Goal: Task Accomplishment & Management: Manage account settings

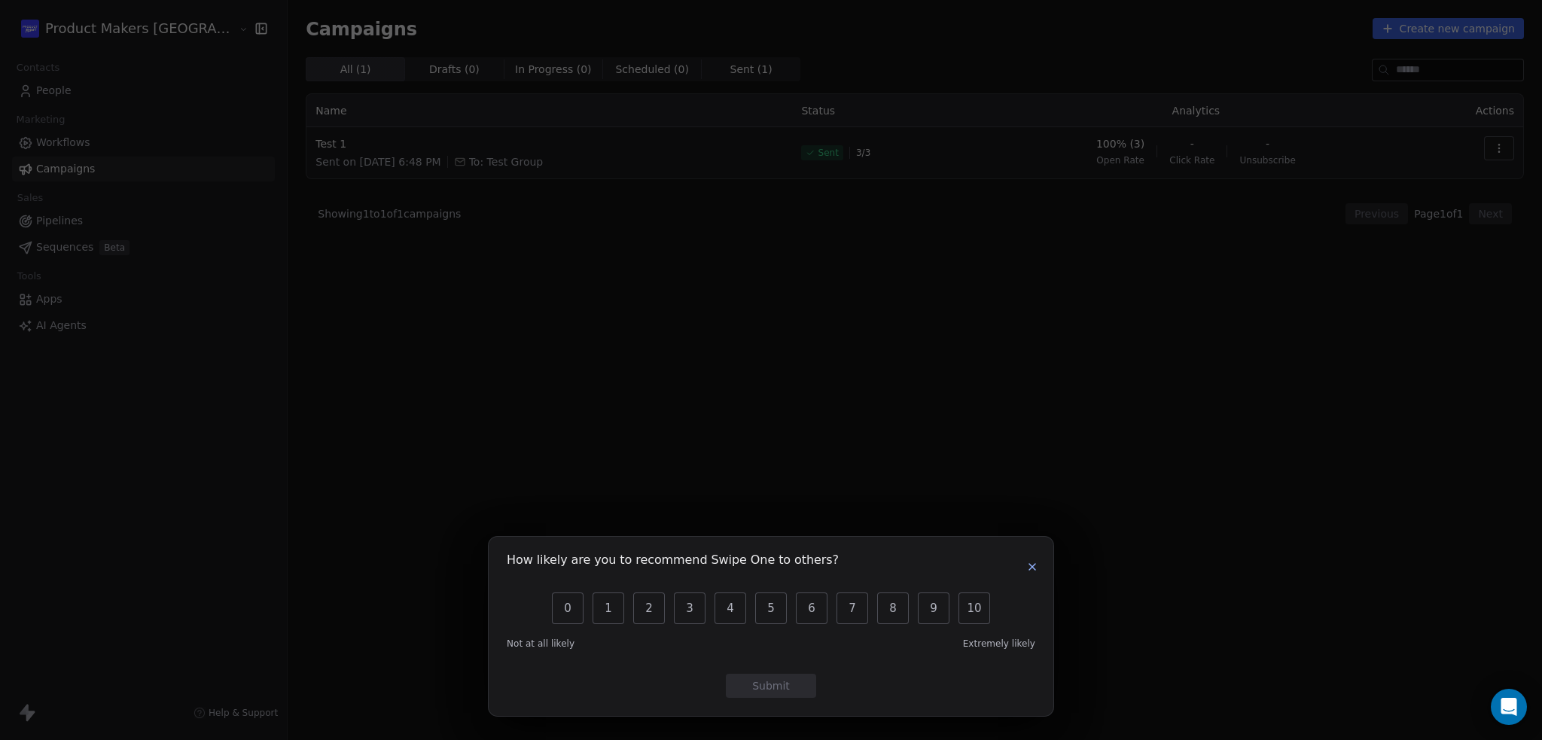
click at [1038, 567] on button "button" at bounding box center [1032, 567] width 18 height 18
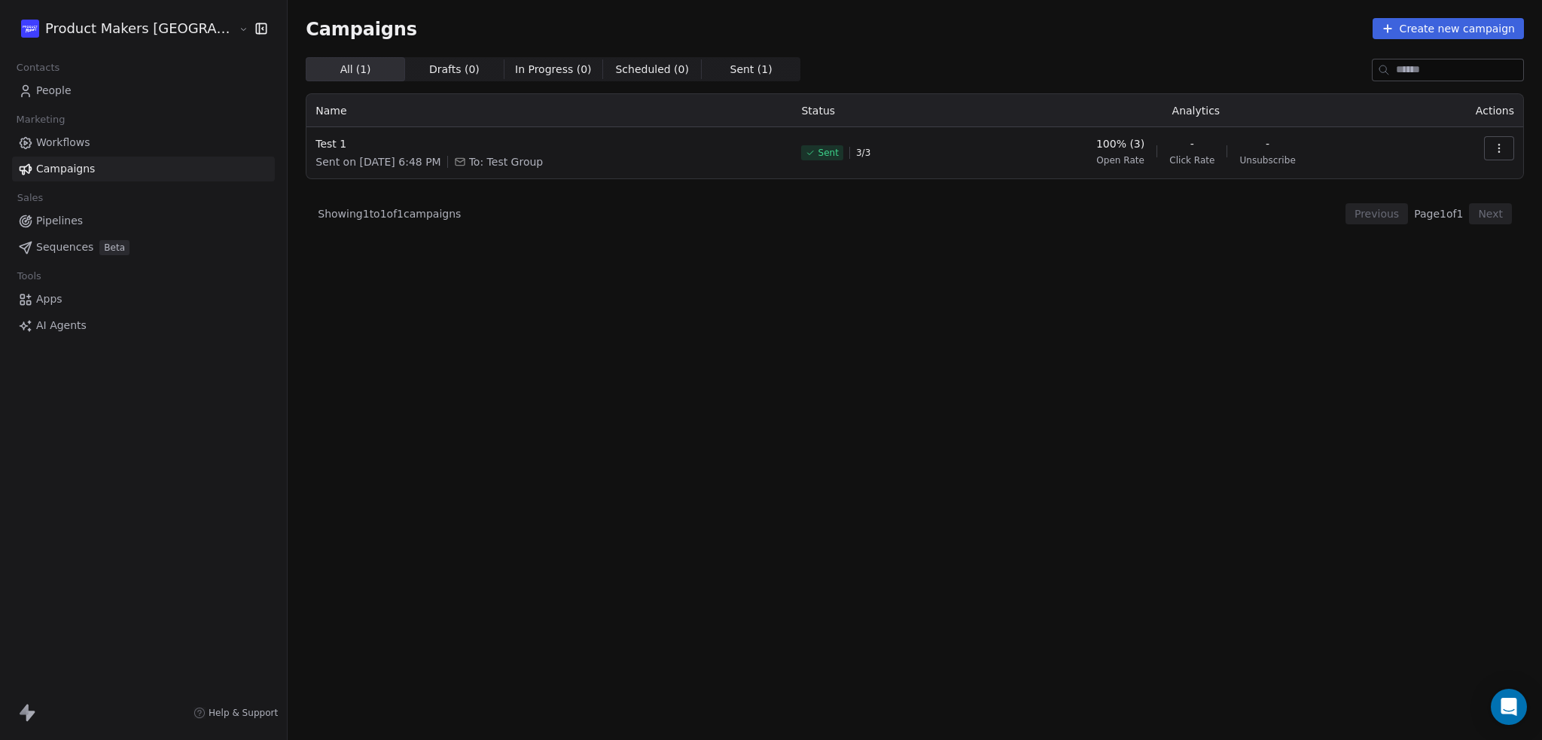
click at [38, 140] on span "Workflows" at bounding box center [63, 143] width 54 height 16
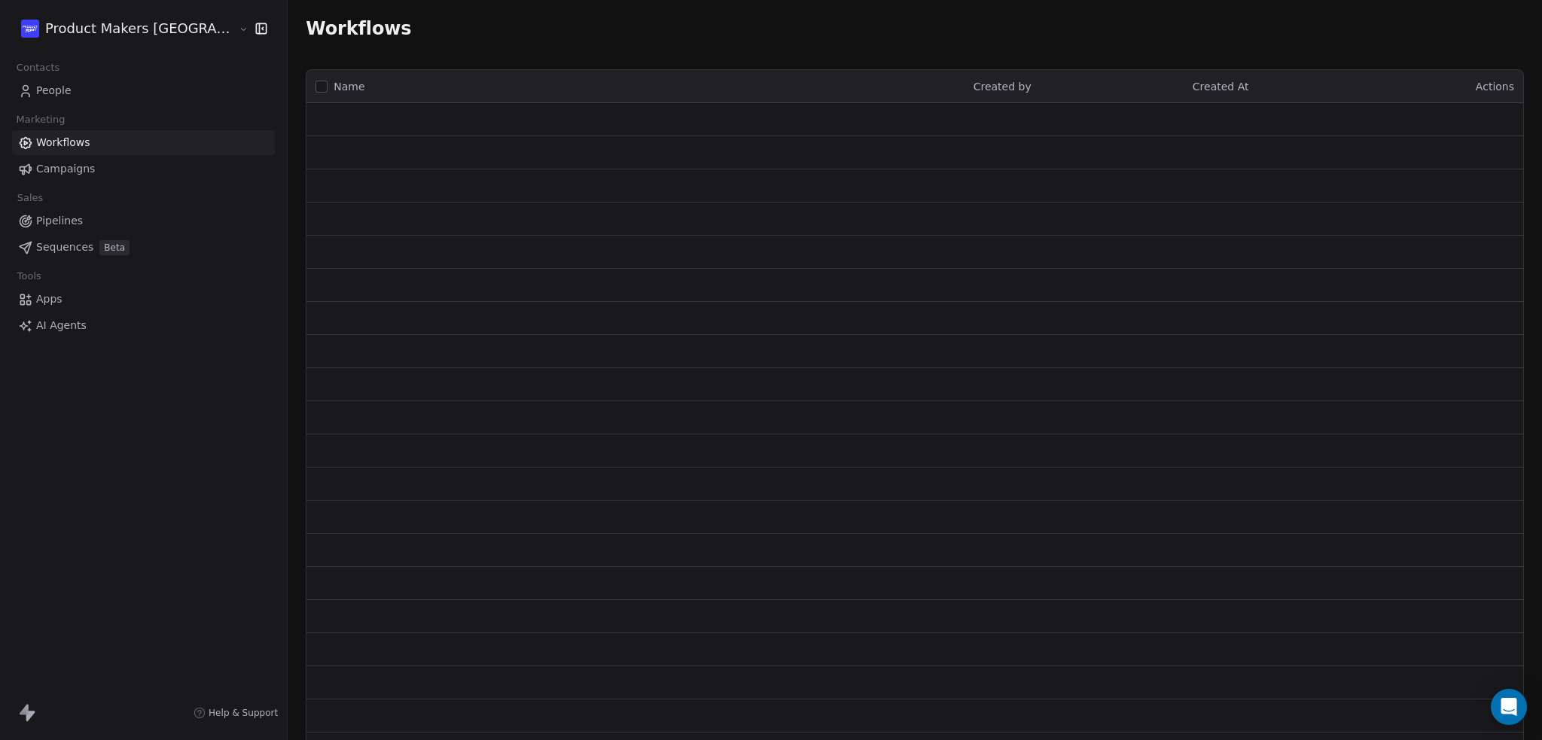
click at [36, 90] on span "People" at bounding box center [53, 91] width 35 height 16
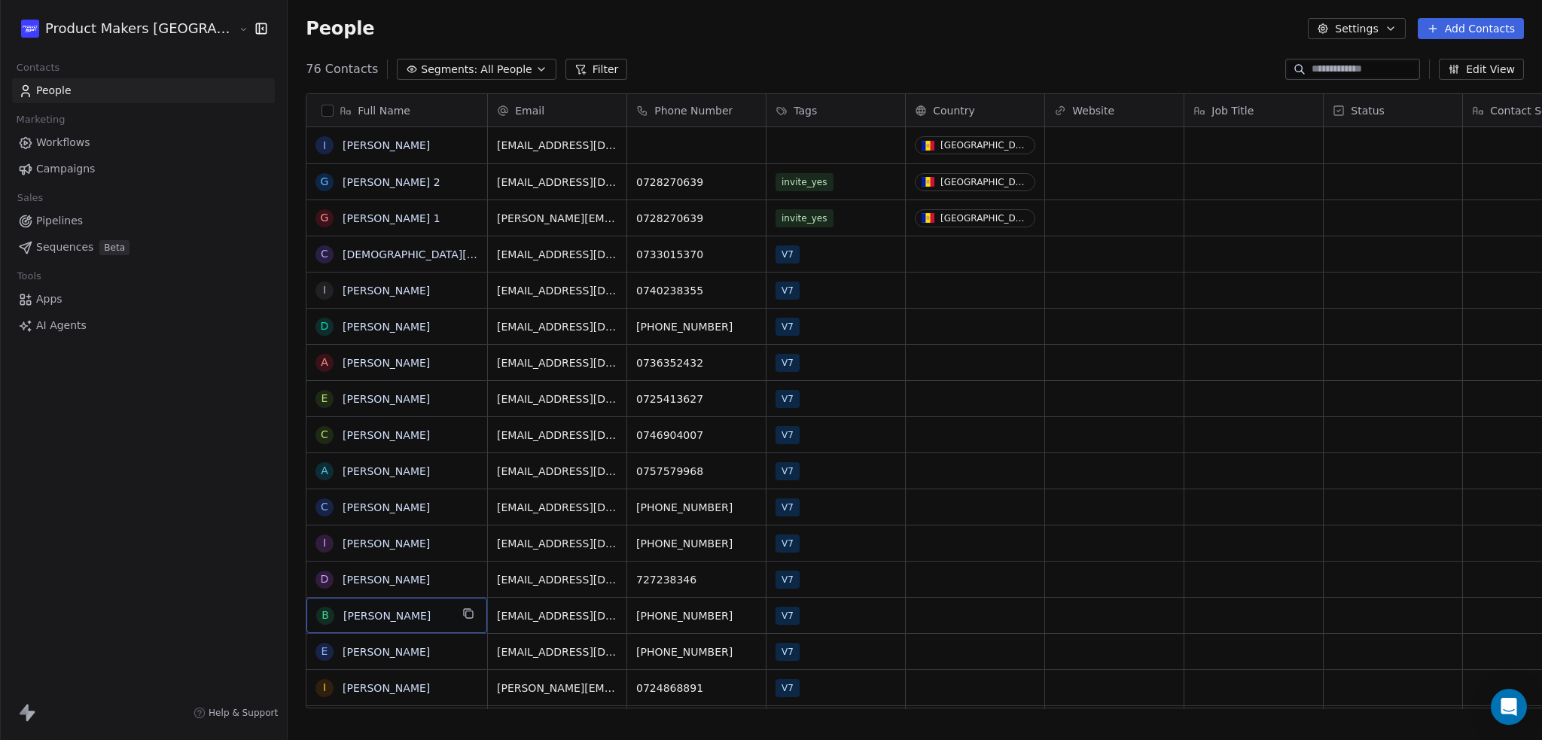
click at [368, 617] on span "[PERSON_NAME]" at bounding box center [396, 615] width 107 height 15
click at [322, 109] on button "button" at bounding box center [328, 111] width 12 height 12
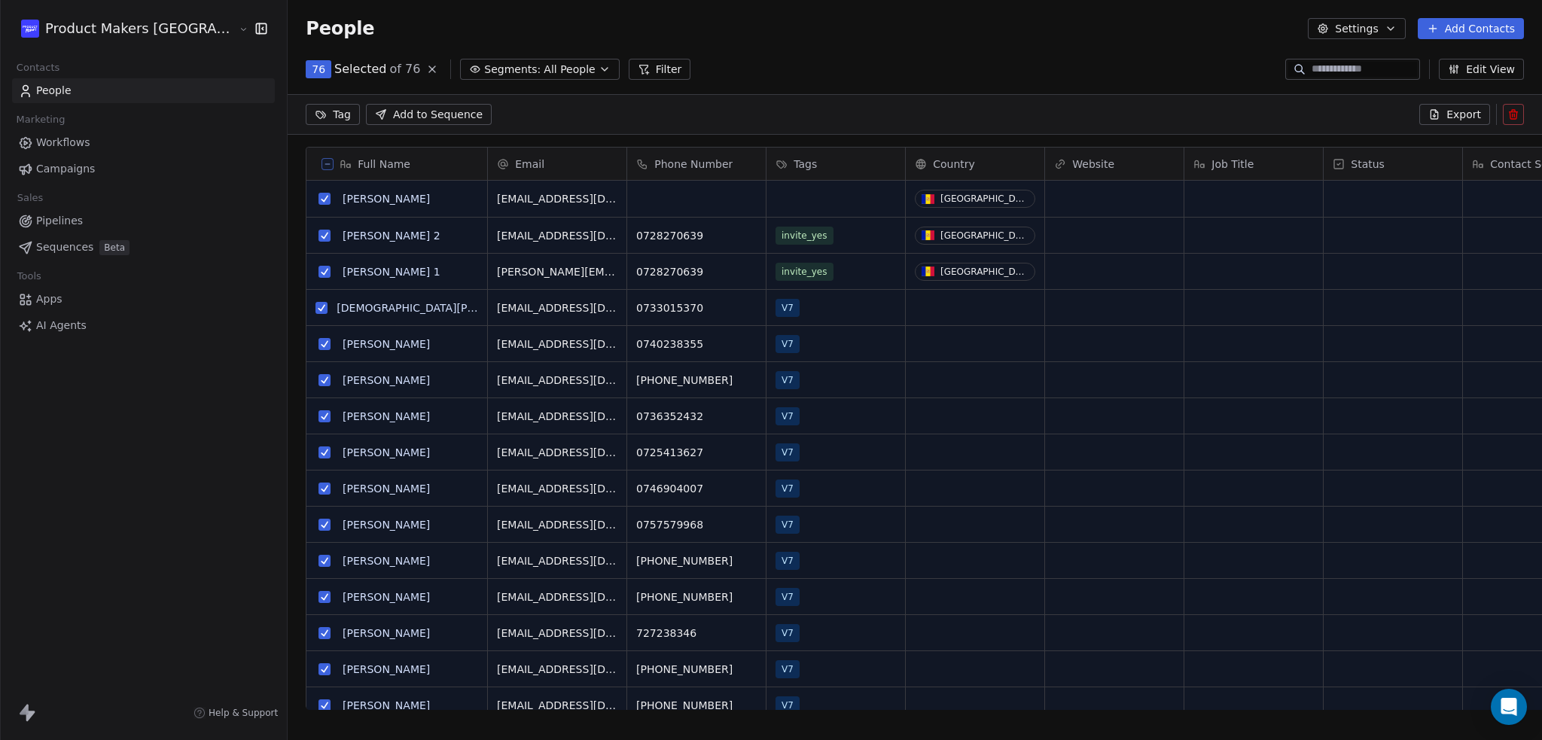
click at [324, 160] on icon at bounding box center [328, 164] width 8 height 8
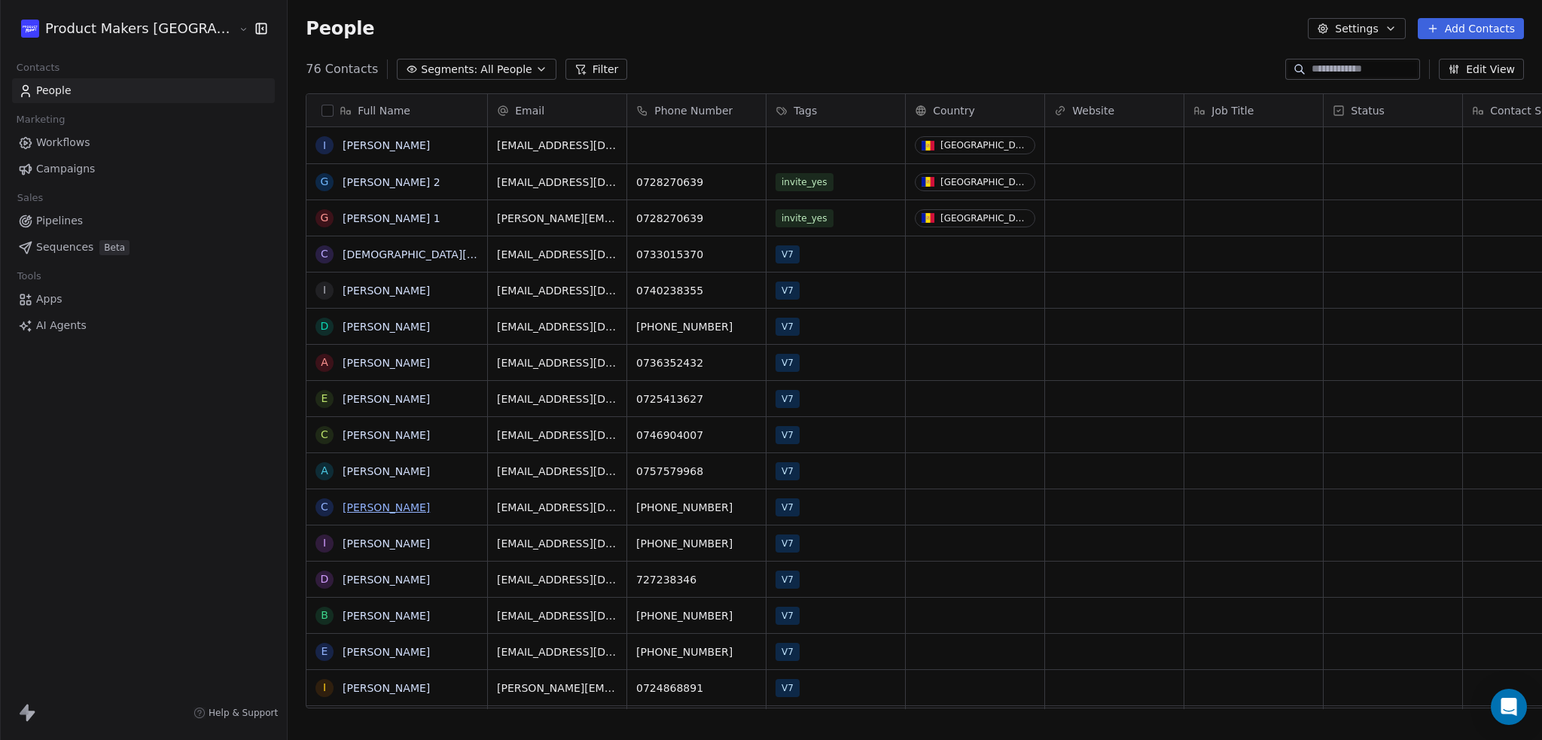
scroll to position [639, 1307]
click at [319, 618] on button "grid" at bounding box center [325, 616] width 12 height 12
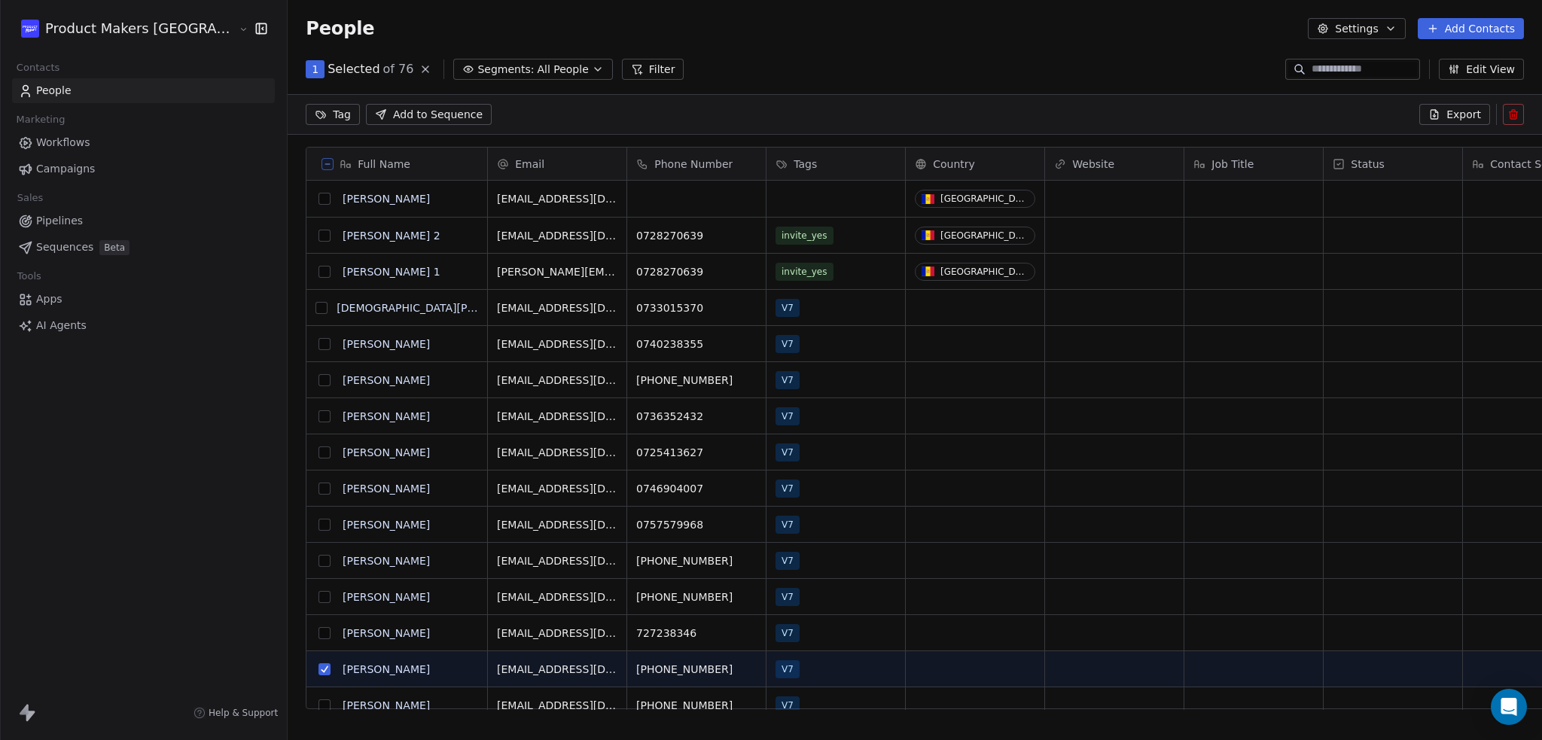
scroll to position [587, 1307]
click at [1517, 115] on icon at bounding box center [1513, 115] width 7 height 7
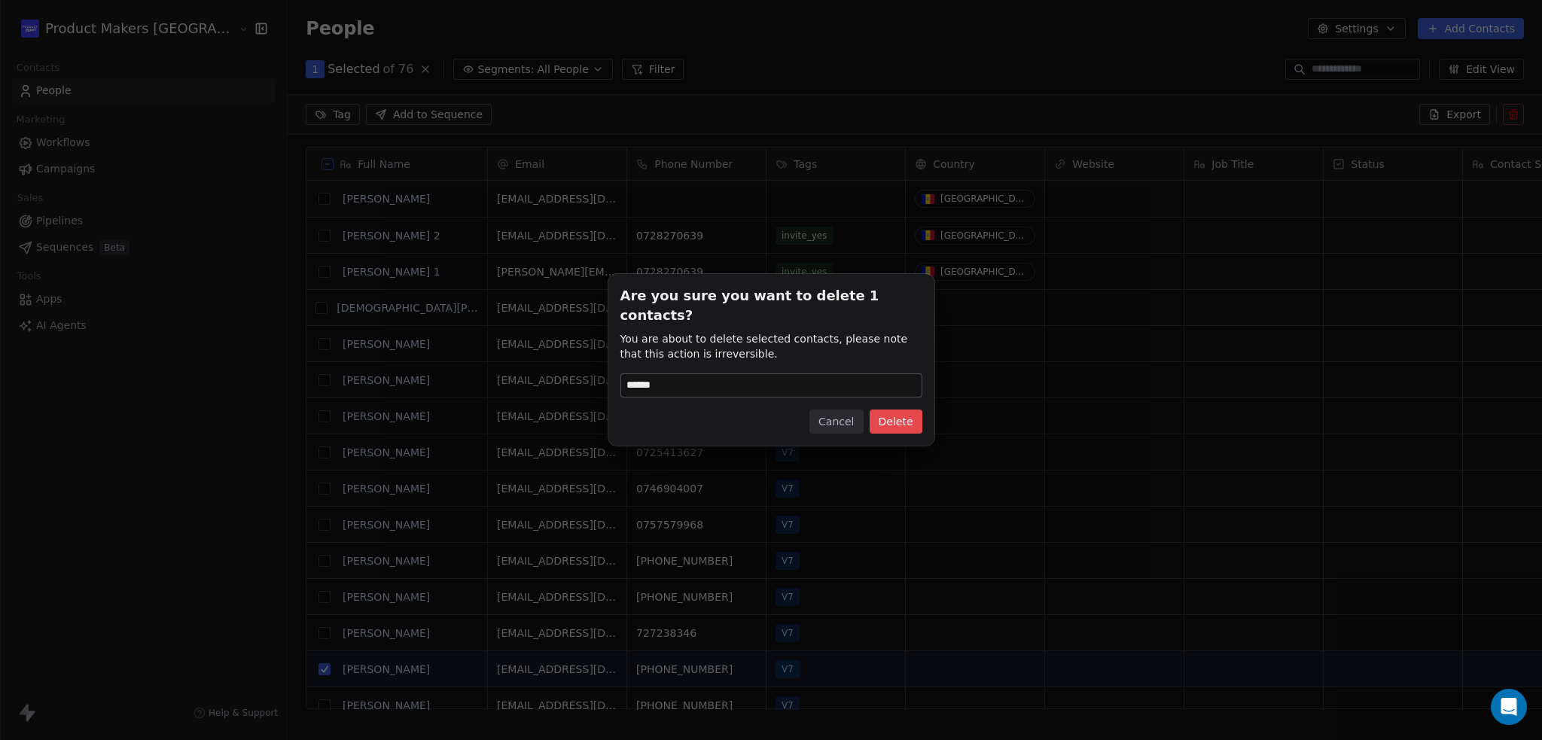
type input "******"
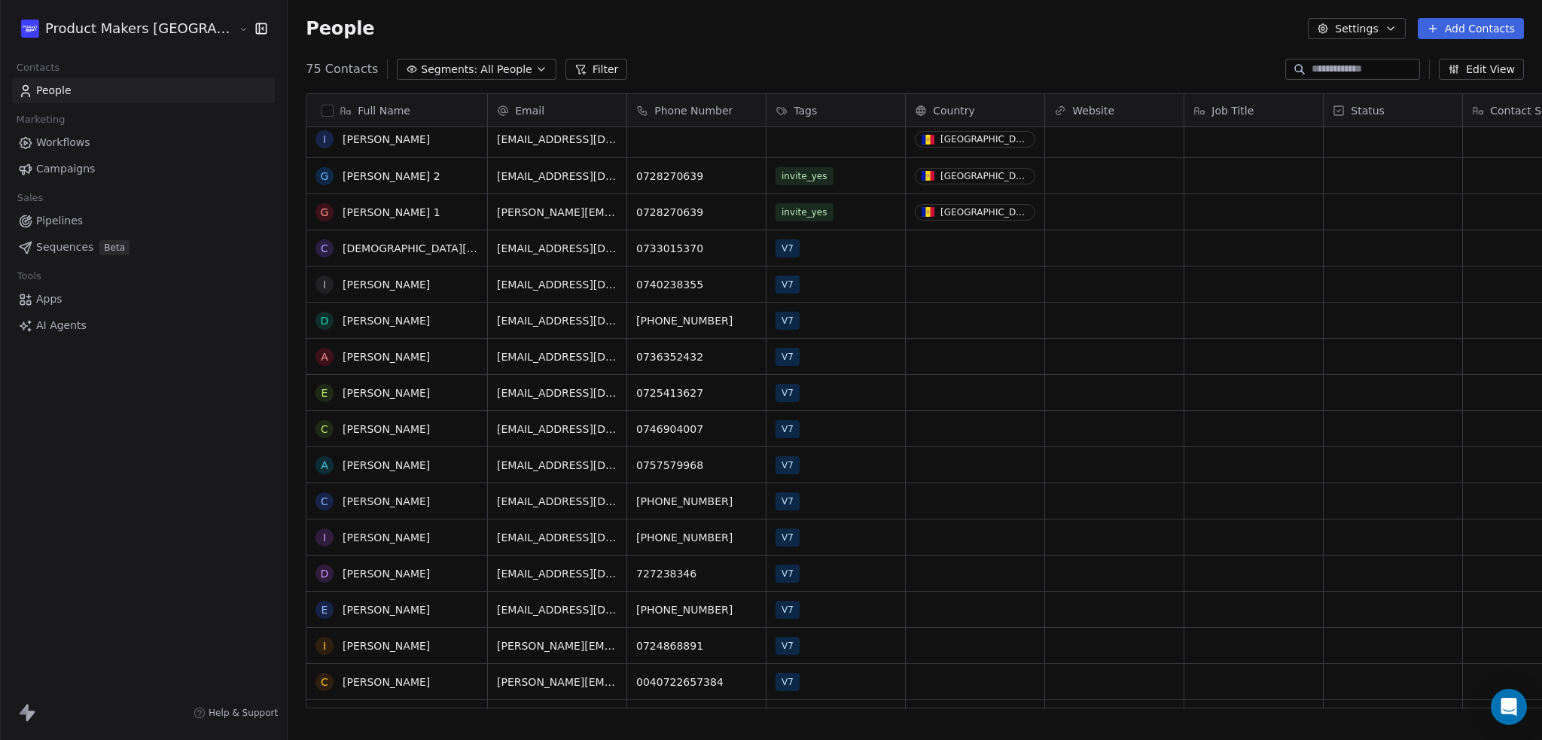
scroll to position [0, 0]
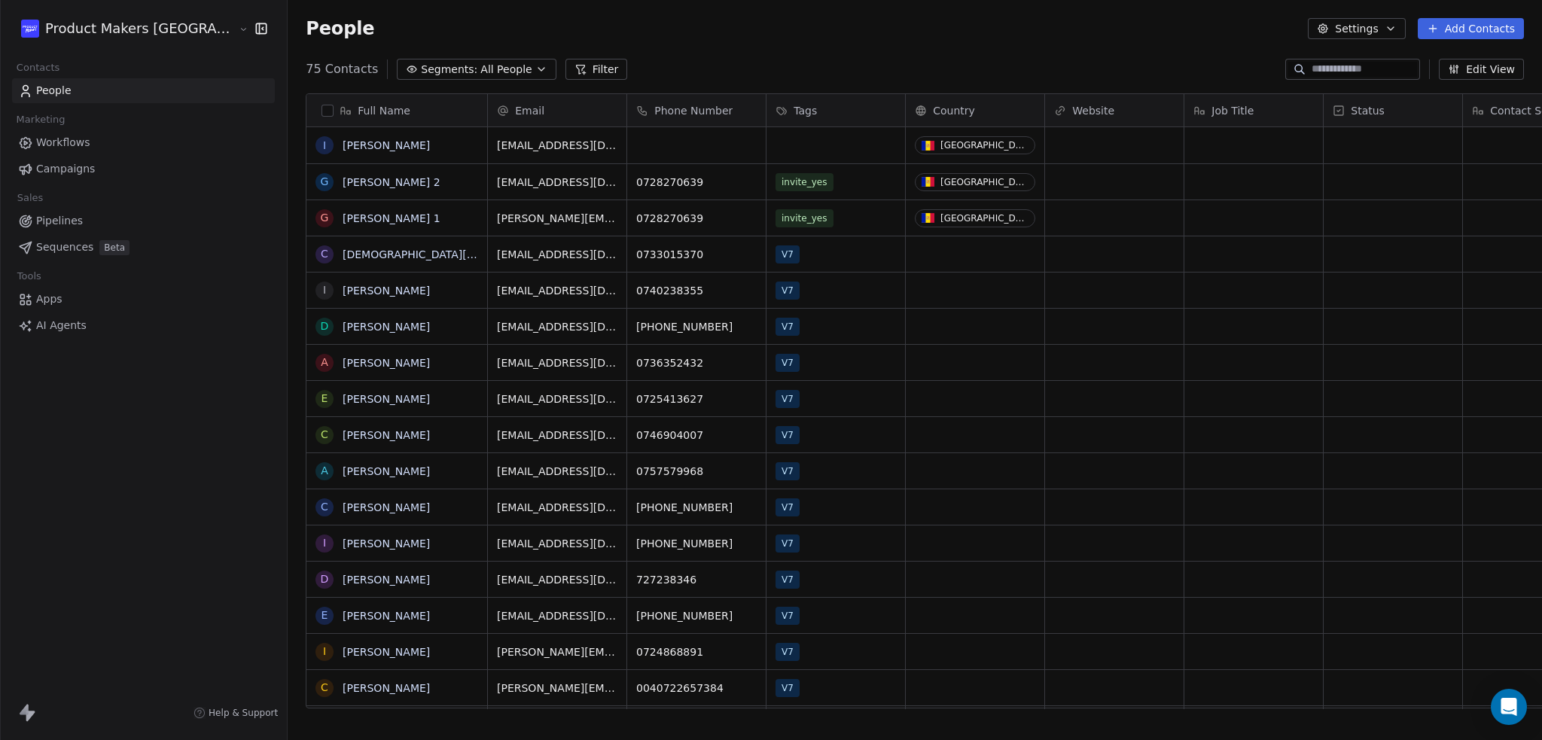
click at [421, 69] on span "Segments:" at bounding box center [449, 70] width 56 height 16
click at [383, 157] on span "Test Group" at bounding box center [371, 156] width 56 height 16
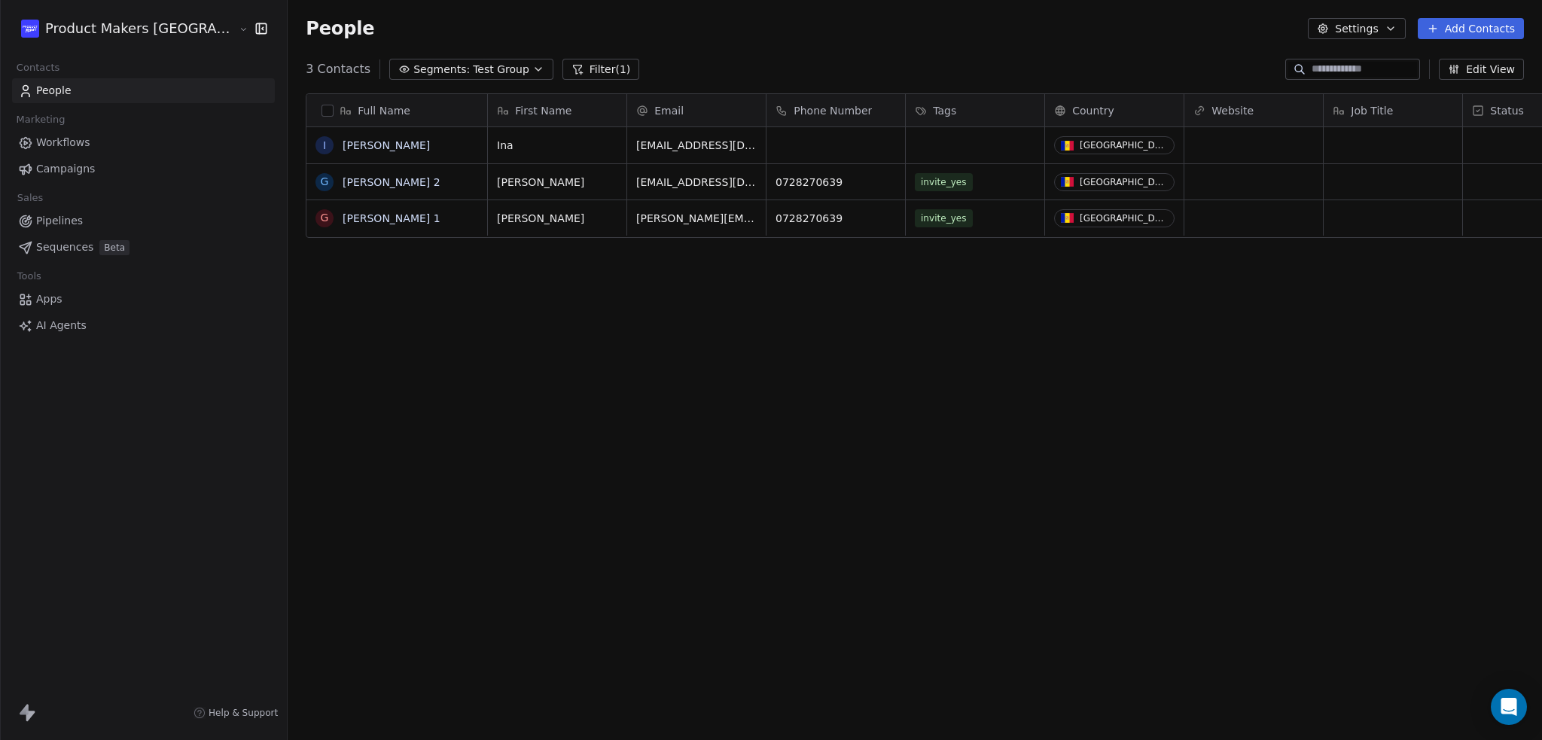
scroll to position [639, 1307]
click at [456, 75] on button "Segments: Test Group" at bounding box center [471, 69] width 164 height 21
click at [379, 133] on span "All People" at bounding box center [361, 132] width 51 height 16
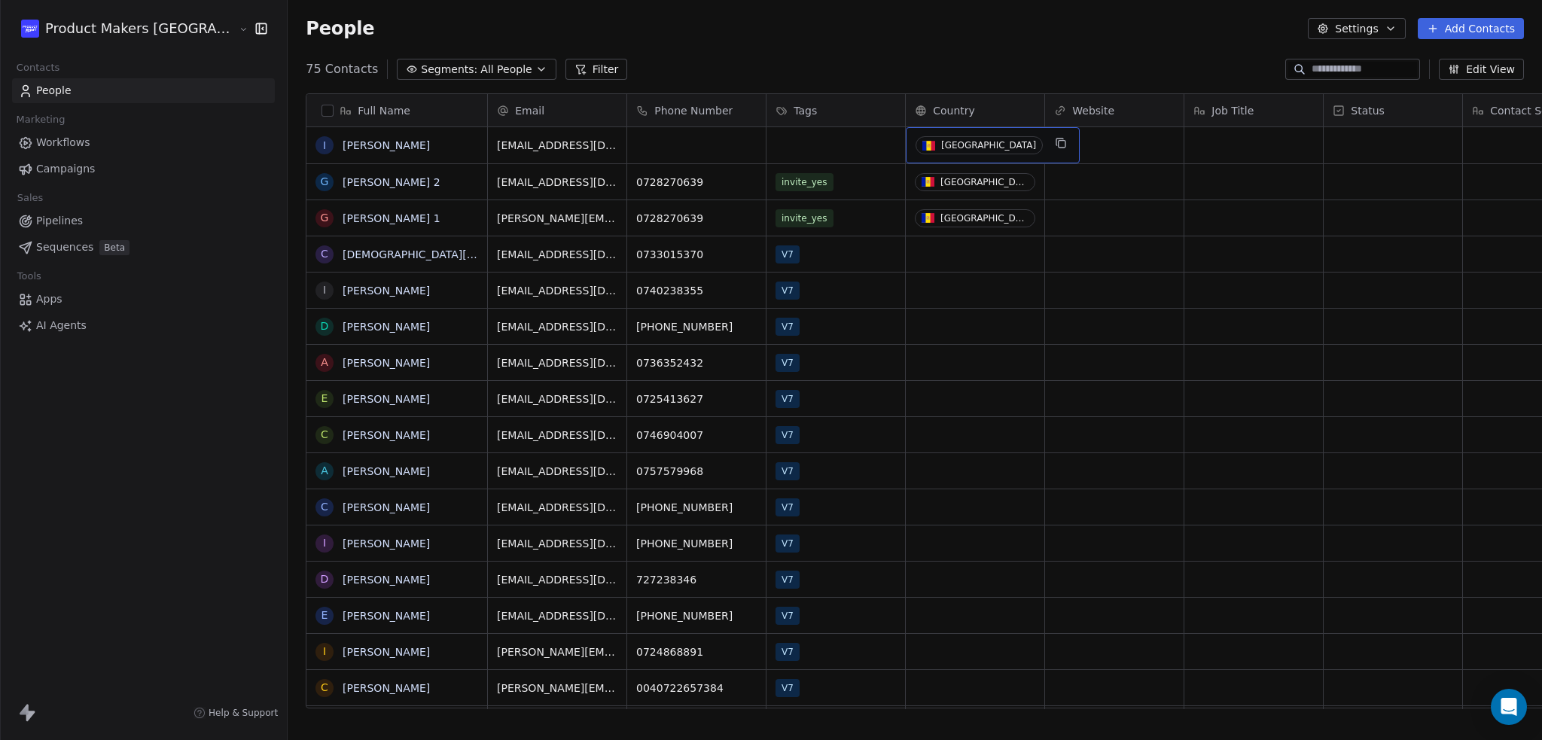
click at [941, 147] on div "[GEOGRAPHIC_DATA]" at bounding box center [988, 145] width 95 height 11
click at [941, 145] on div "[GEOGRAPHIC_DATA]" at bounding box center [988, 145] width 95 height 11
click at [928, 150] on span "[GEOGRAPHIC_DATA]" at bounding box center [979, 145] width 127 height 18
click at [922, 145] on div "grid" at bounding box center [928, 146] width 13 height 10
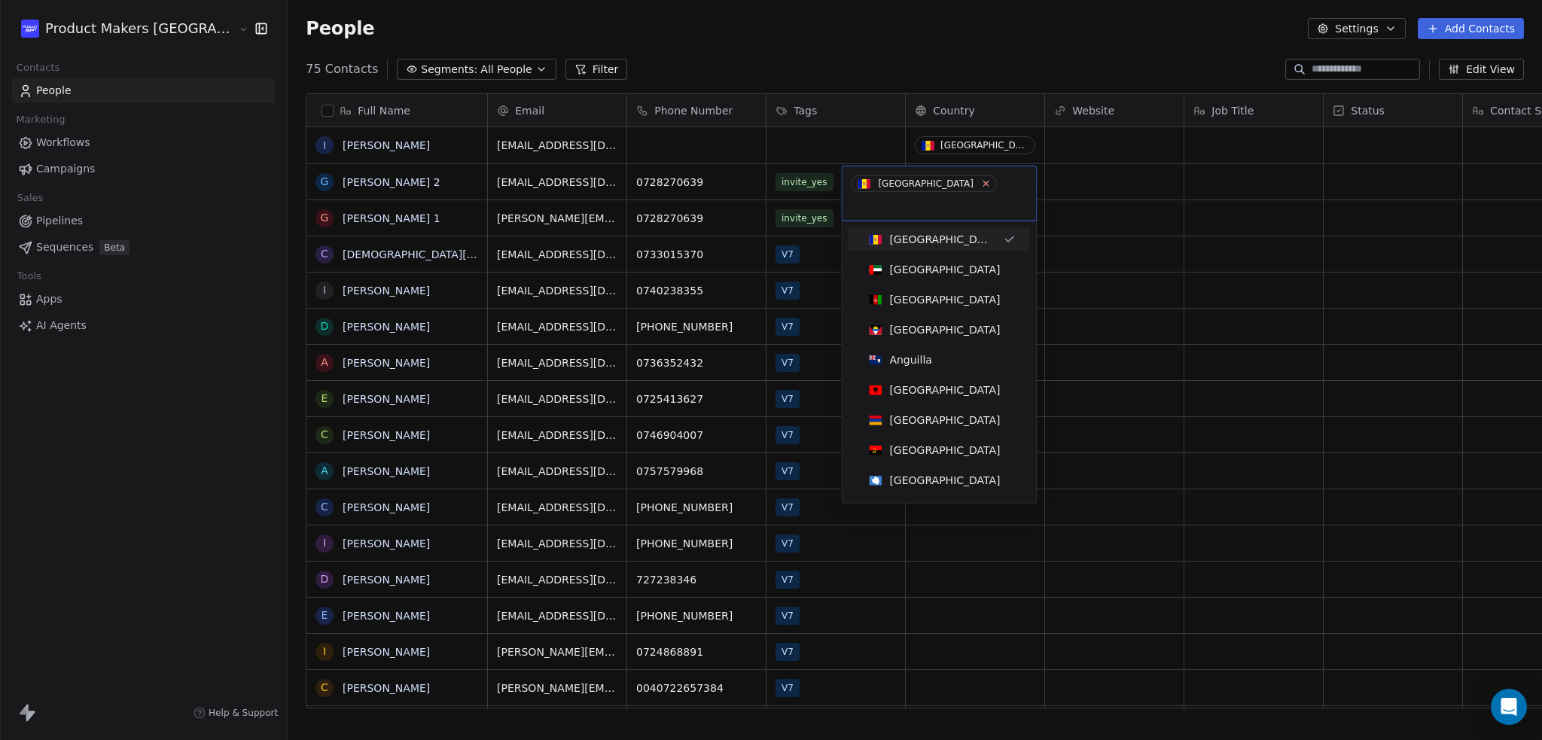
click at [980, 181] on icon at bounding box center [985, 183] width 10 height 10
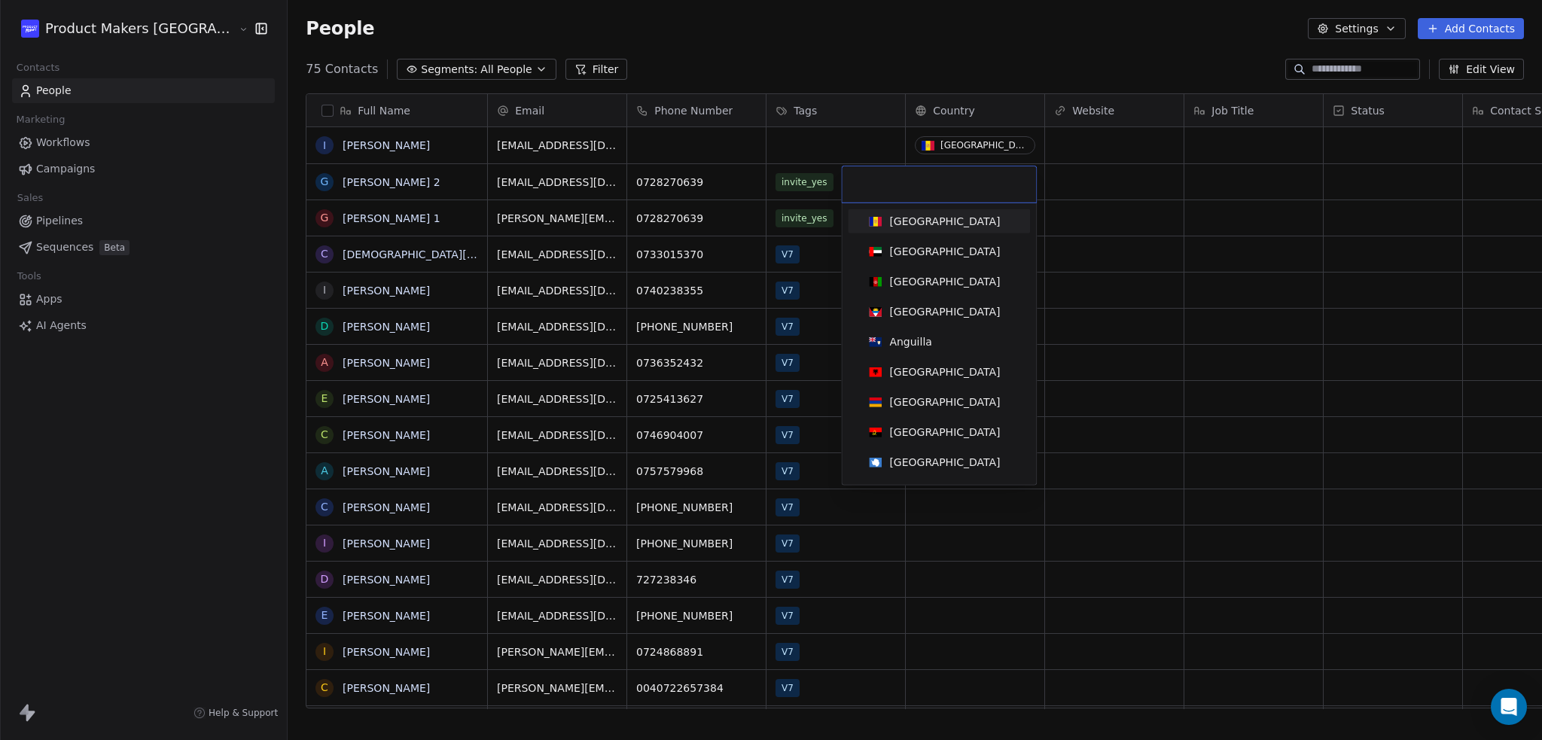
click at [797, 150] on html "Product Makers [GEOGRAPHIC_DATA] Contacts People Marketing Workflows Campaigns …" at bounding box center [771, 370] width 1542 height 740
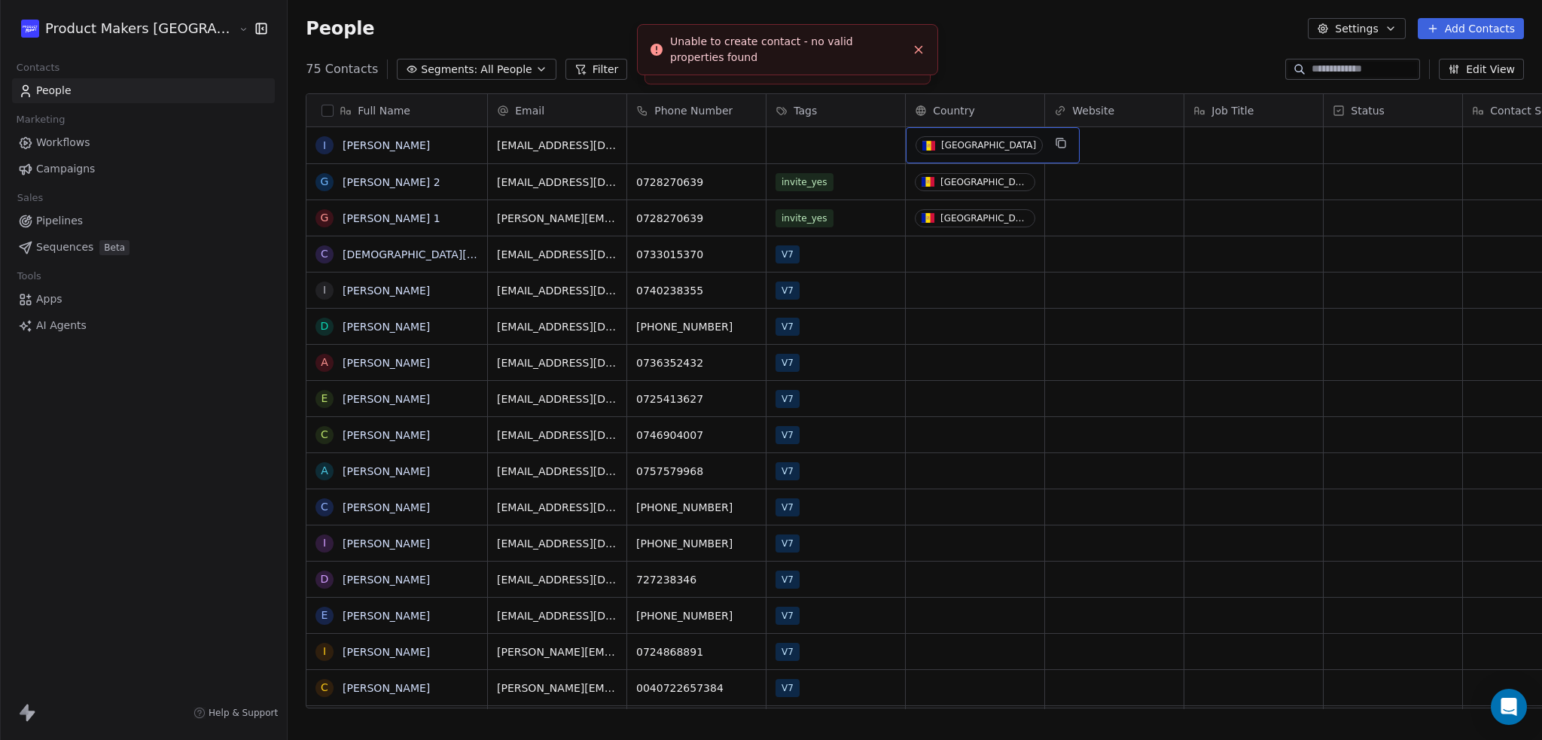
click at [916, 146] on span "[GEOGRAPHIC_DATA]" at bounding box center [979, 145] width 127 height 18
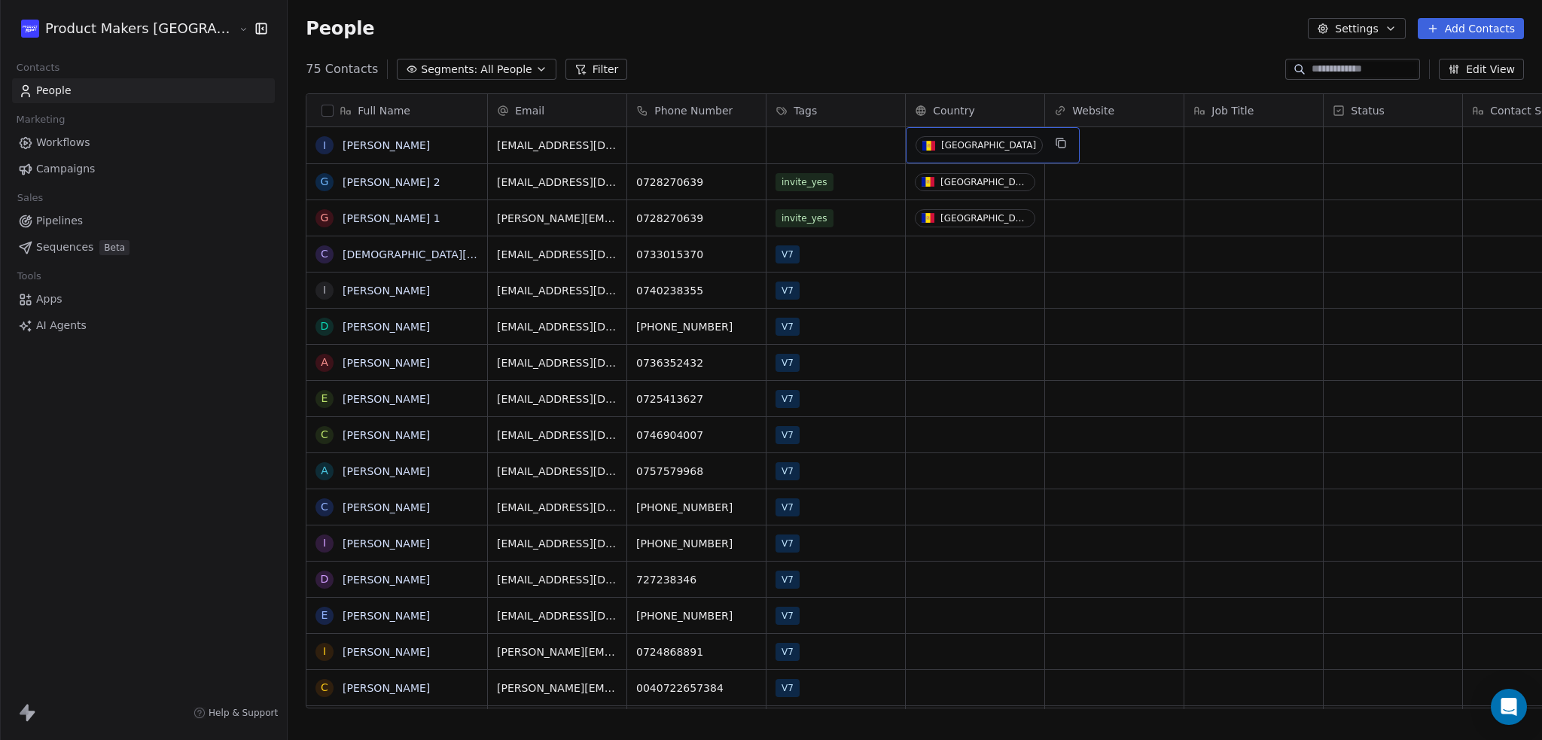
click at [916, 146] on span "[GEOGRAPHIC_DATA]" at bounding box center [979, 145] width 127 height 18
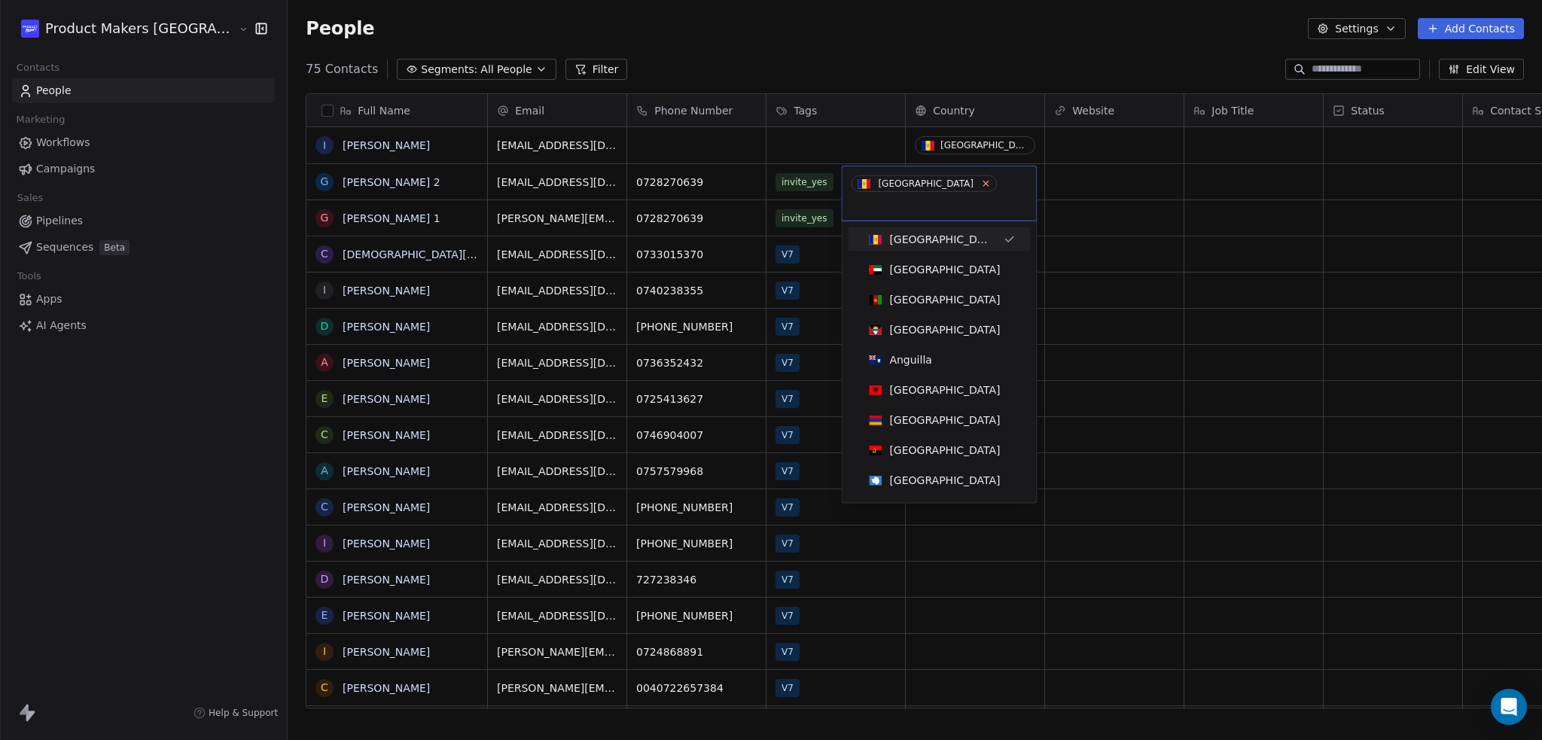
click at [980, 179] on icon at bounding box center [985, 183] width 10 height 10
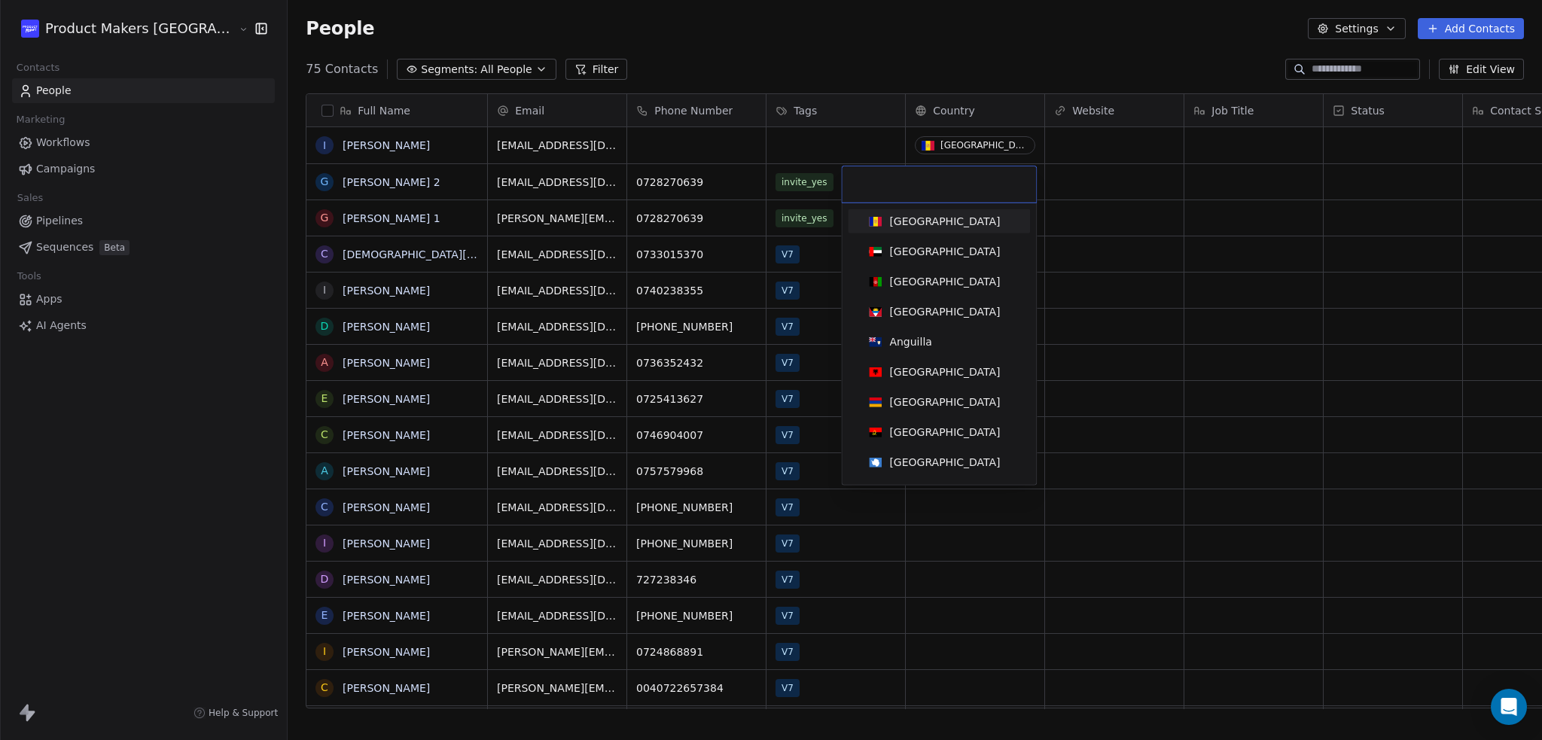
click at [1073, 178] on html "Product Makers [GEOGRAPHIC_DATA] Contacts People Marketing Workflows Campaigns …" at bounding box center [771, 370] width 1542 height 740
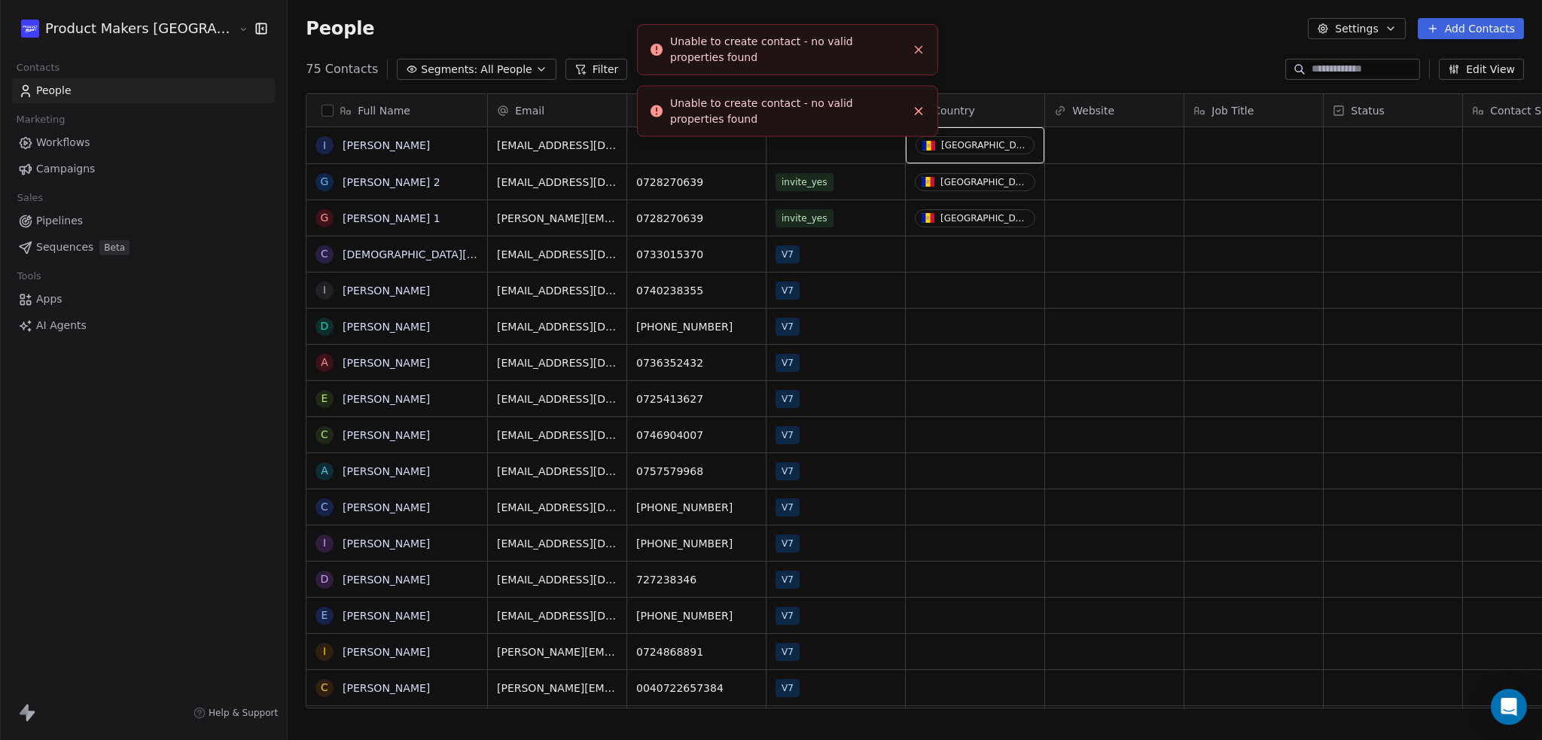
click at [924, 41] on button "Close toast" at bounding box center [919, 50] width 20 height 20
click at [948, 105] on div "Country" at bounding box center [973, 110] width 117 height 15
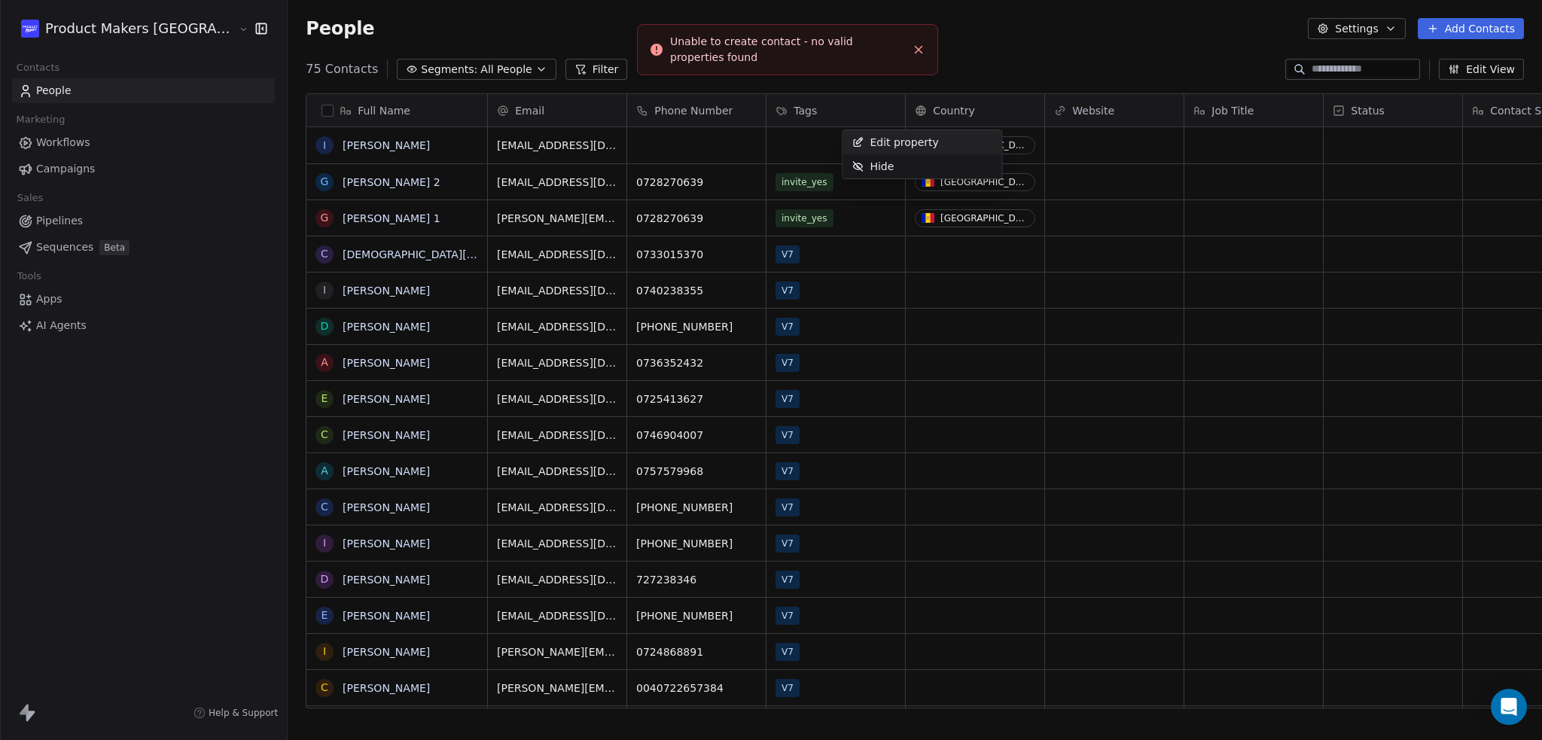
click at [953, 78] on html "Product Makers [GEOGRAPHIC_DATA] Contacts People Marketing Workflows Campaigns …" at bounding box center [771, 370] width 1542 height 740
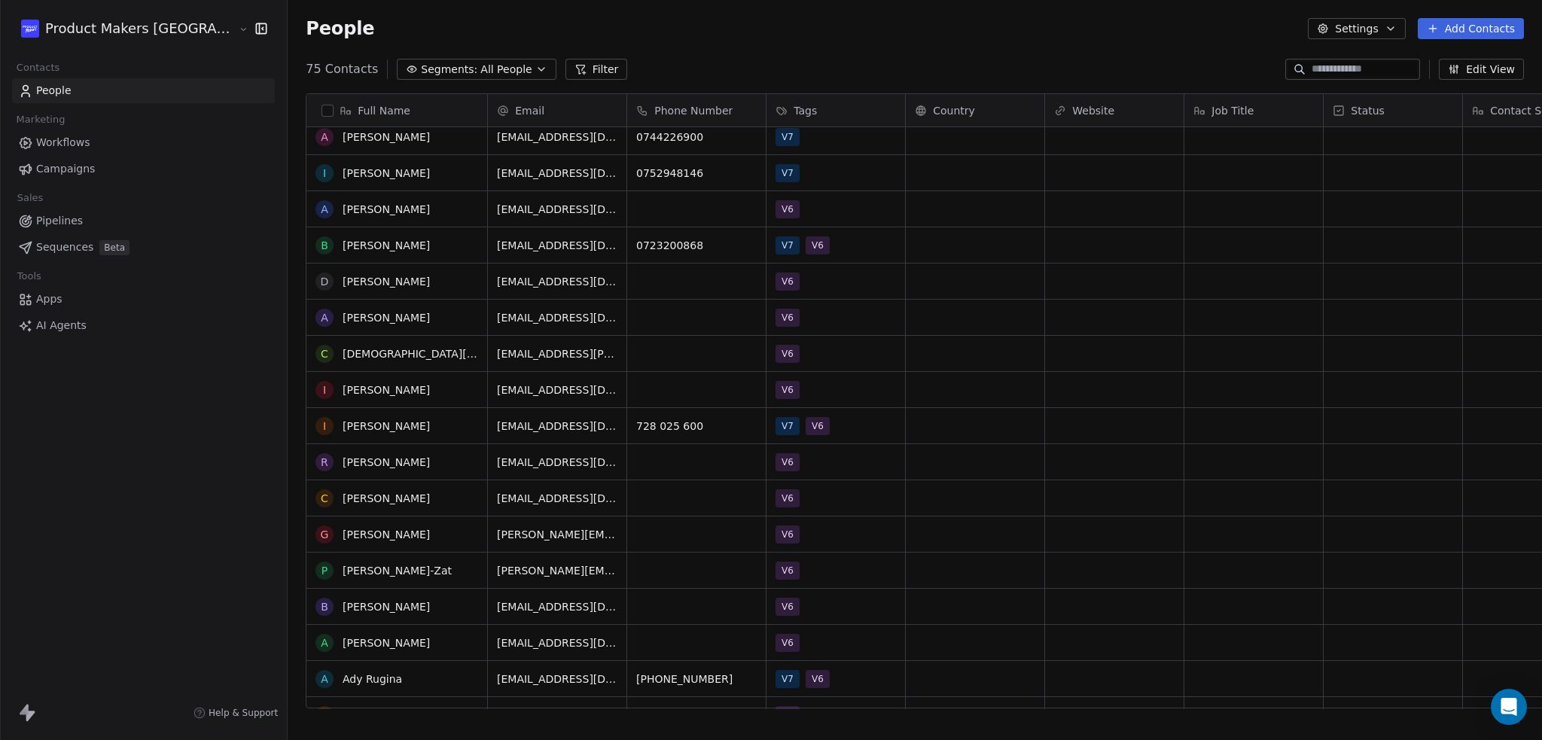
scroll to position [0, 0]
